Goal: Information Seeking & Learning: Learn about a topic

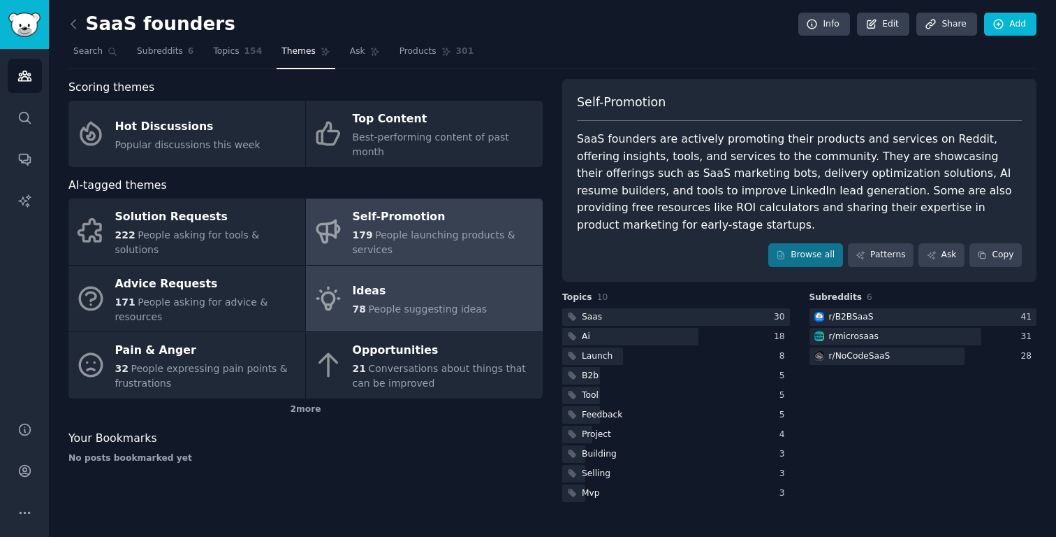
click at [363, 280] on div "Ideas" at bounding box center [420, 291] width 135 height 22
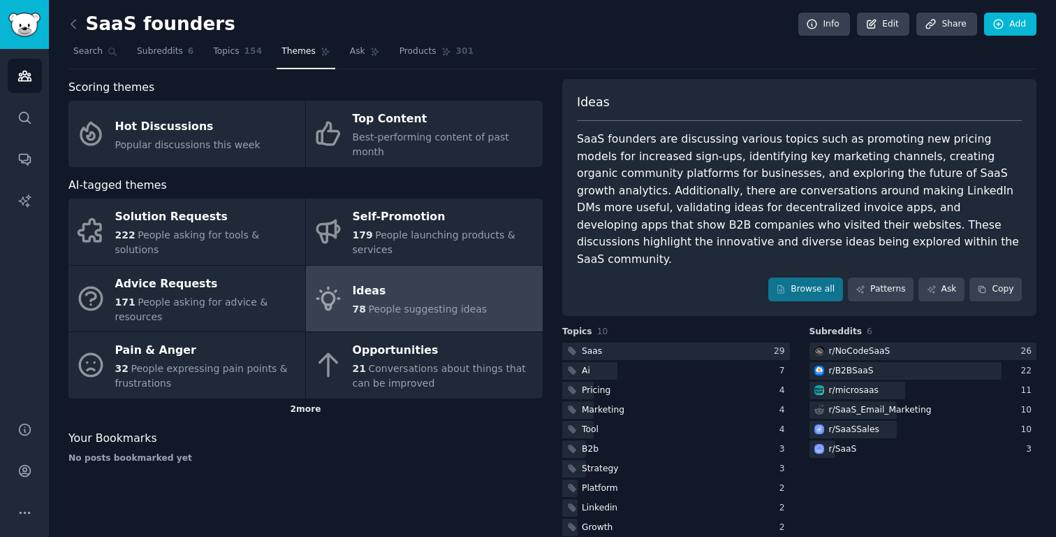
click at [308, 398] on div "2 more" at bounding box center [305, 409] width 474 height 22
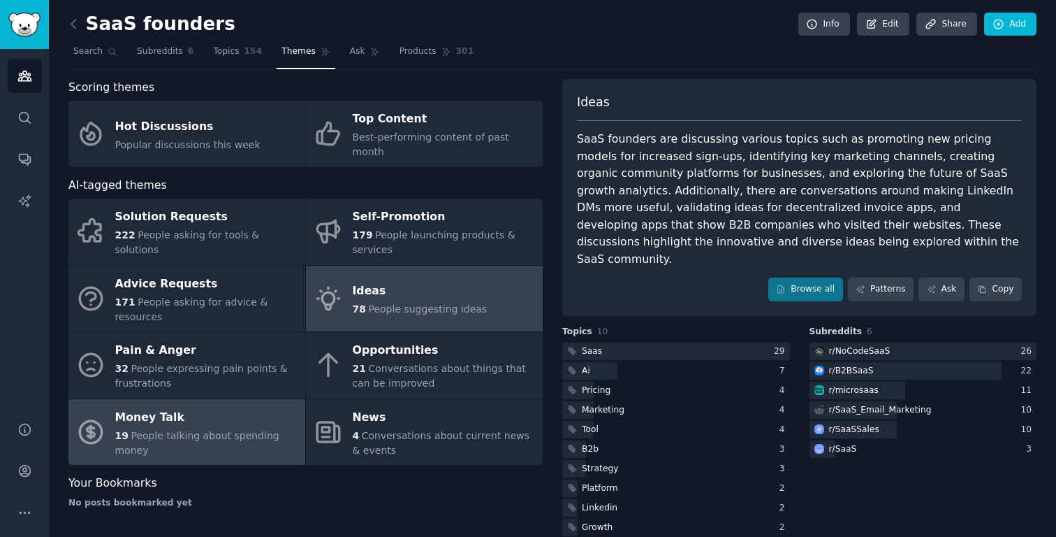
click at [164, 430] on span "People talking about spending money" at bounding box center [197, 443] width 164 height 26
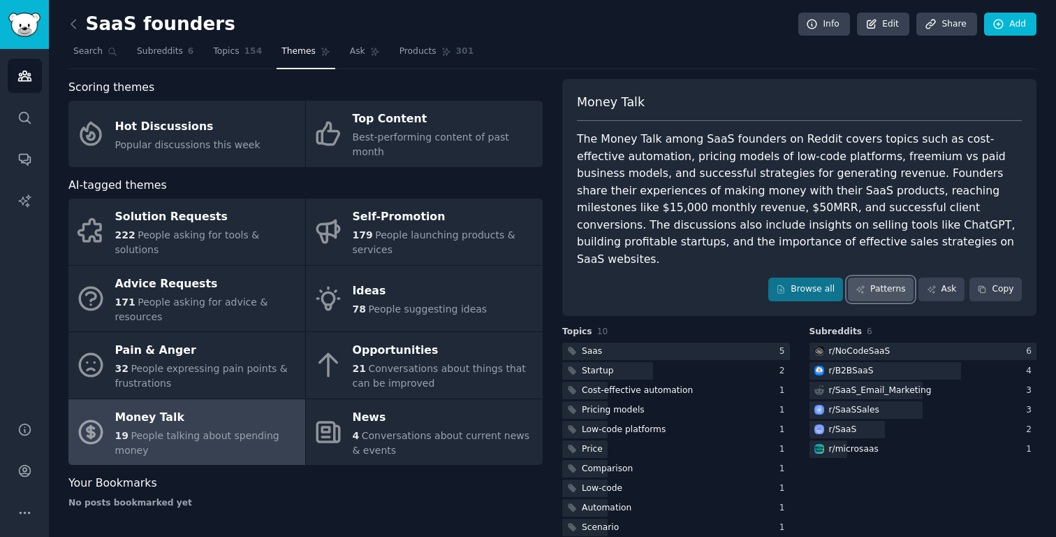
click at [864, 277] on link "Patterns" at bounding box center [881, 289] width 66 height 24
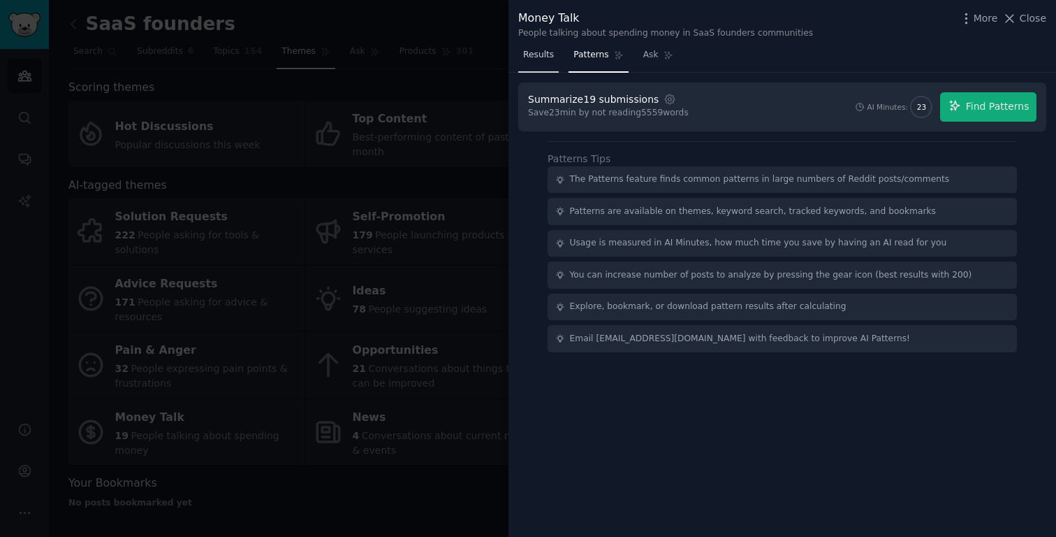
click at [539, 57] on span "Results" at bounding box center [538, 55] width 31 height 13
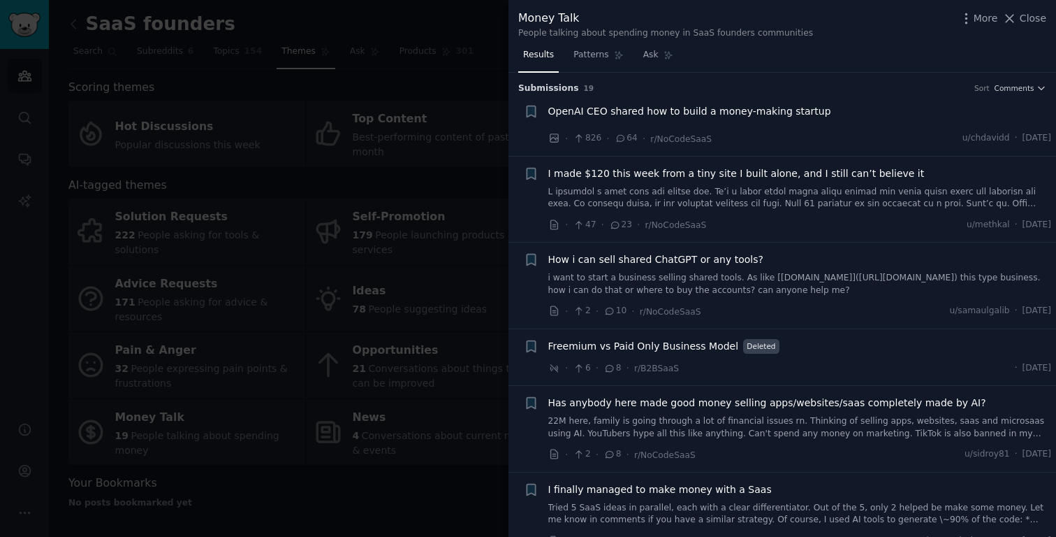
click at [685, 112] on span "OpenAI CEO shared how to build a money-making startup" at bounding box center [689, 111] width 283 height 15
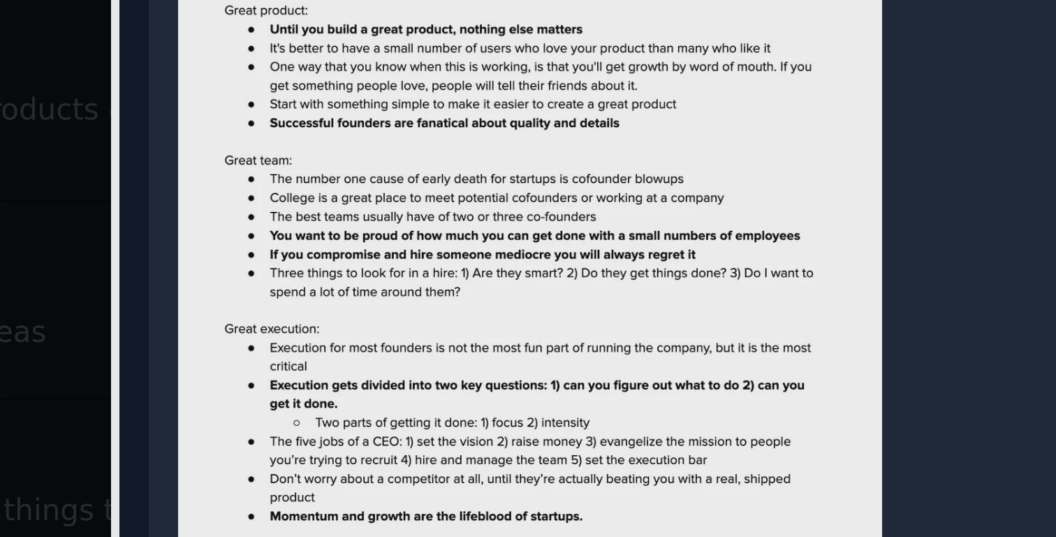
scroll to position [140, 0]
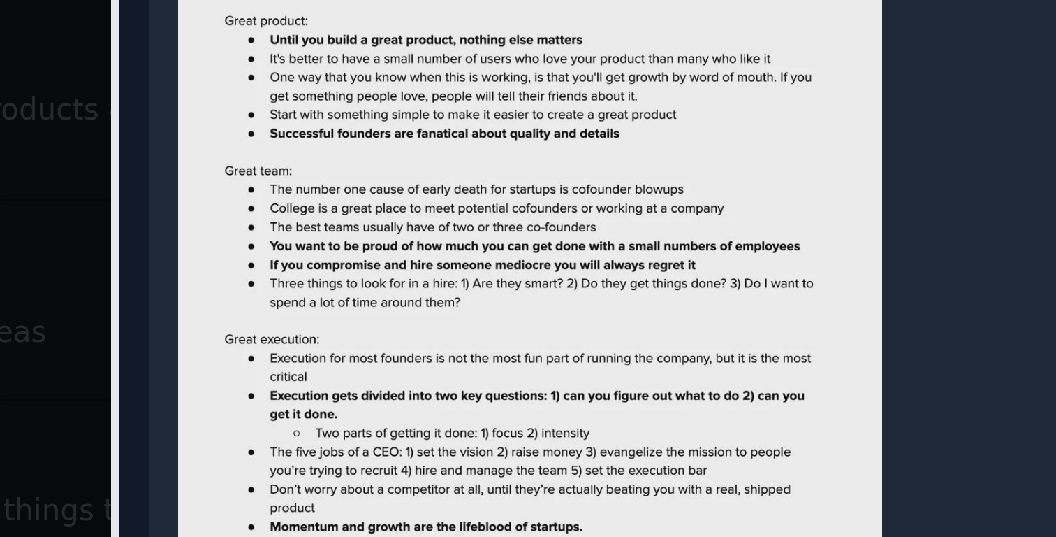
click at [688, 262] on img at bounding box center [648, 240] width 235 height 291
click at [690, 260] on img at bounding box center [648, 240] width 235 height 291
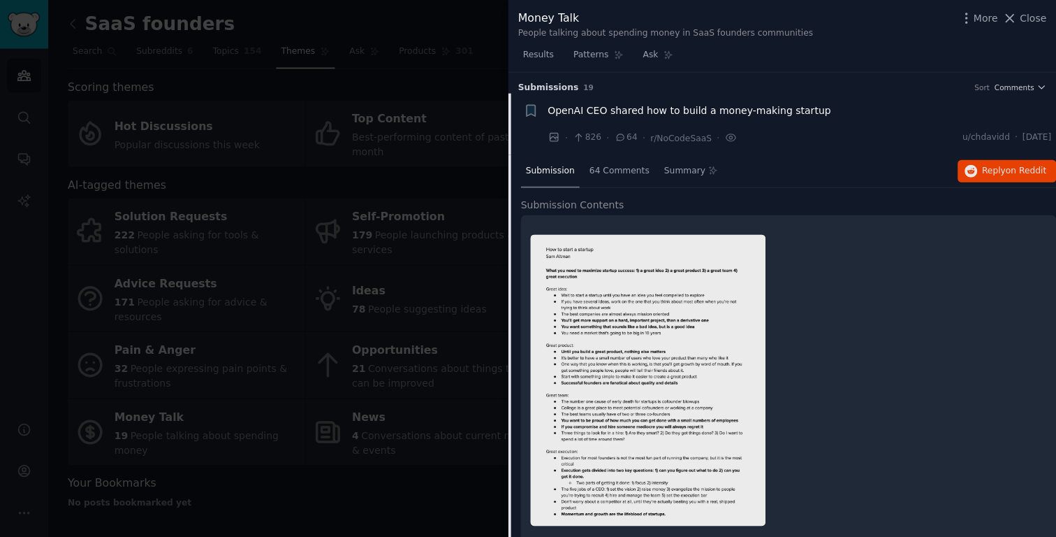
scroll to position [0, 0]
click at [623, 110] on span "OpenAI CEO shared how to build a money-making startup" at bounding box center [689, 110] width 283 height 15
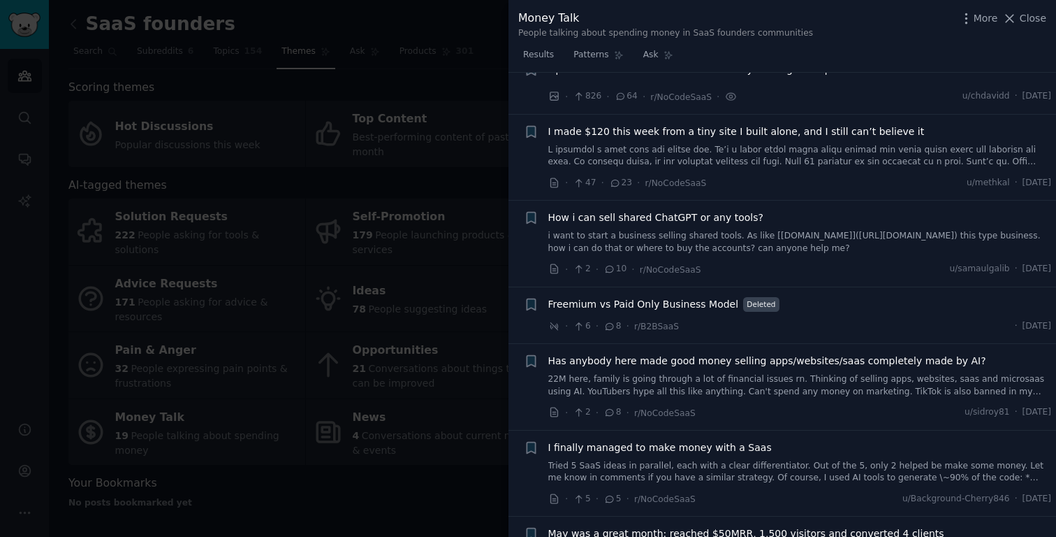
scroll to position [55, 0]
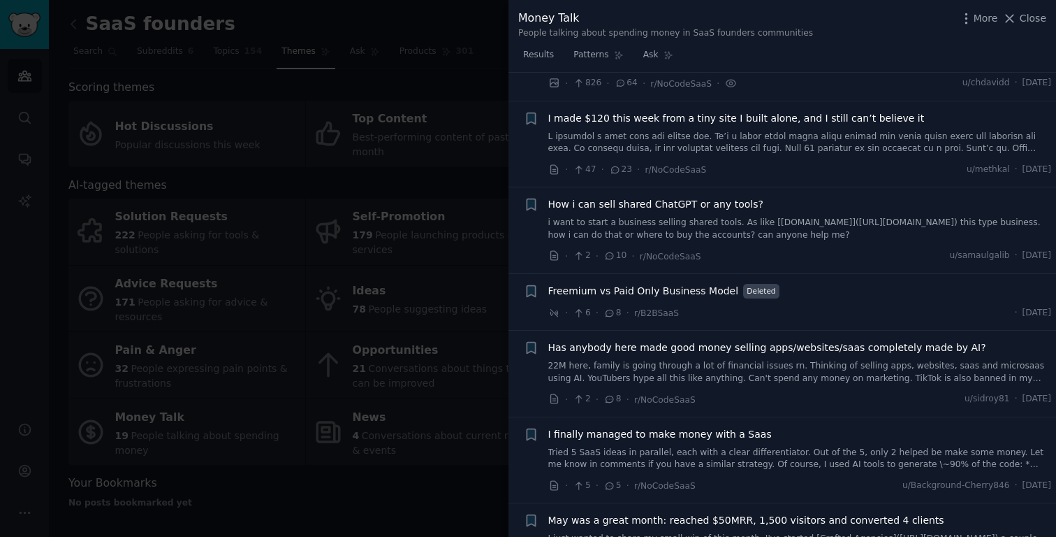
click at [630, 119] on span "I made $120 this week from a tiny site I built alone, and I still can’t believe…" at bounding box center [736, 118] width 377 height 15
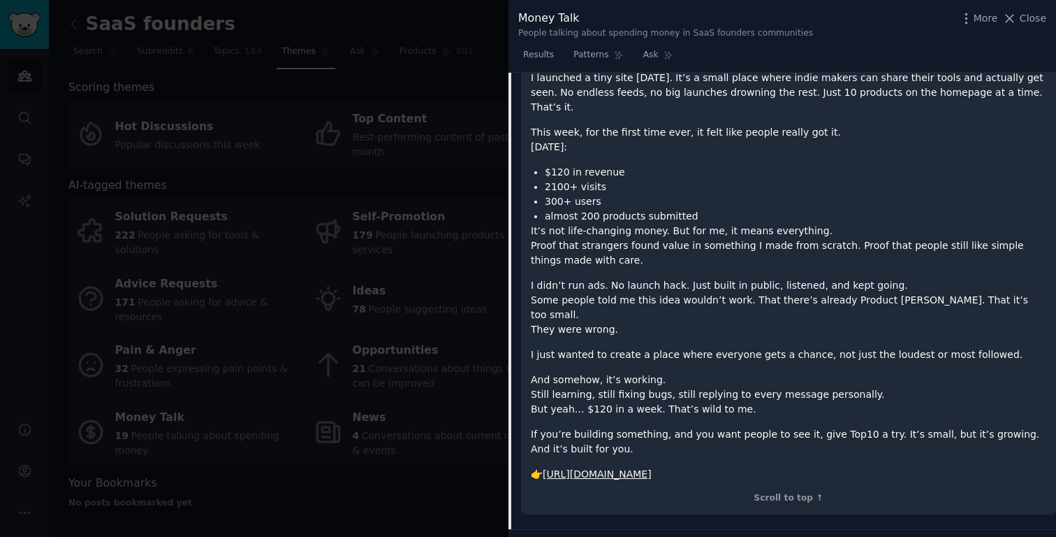
scroll to position [245, 0]
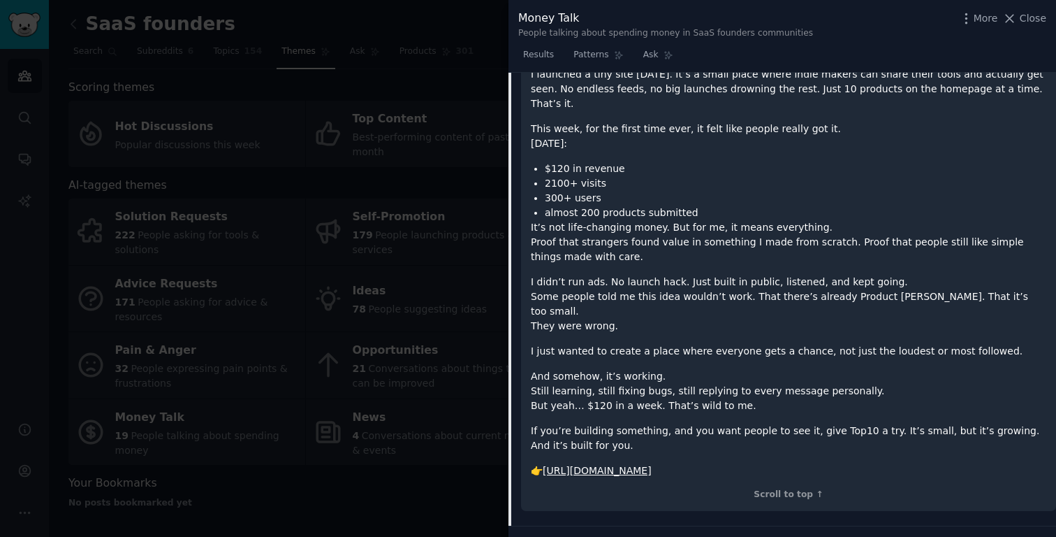
click at [595, 465] on link "[URL][DOMAIN_NAME]" at bounding box center [597, 470] width 109 height 11
